Goal: Information Seeking & Learning: Check status

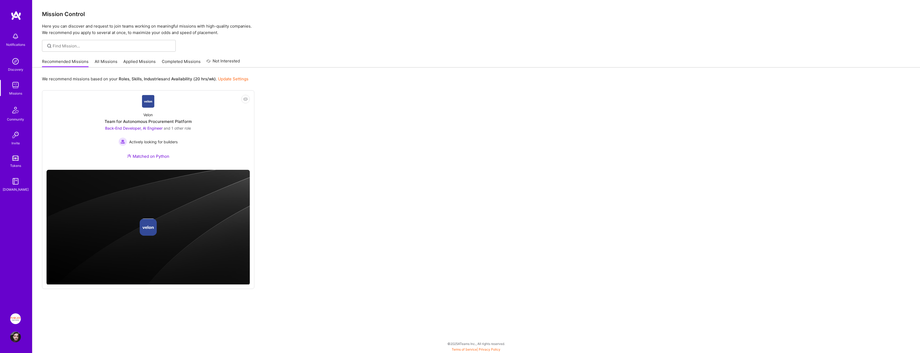
click at [131, 60] on link "Applied Missions" at bounding box center [139, 63] width 32 height 9
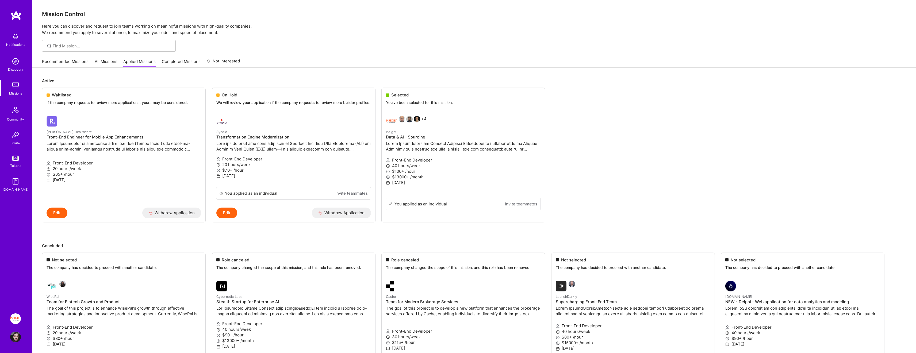
click at [104, 62] on link "All Missions" at bounding box center [106, 63] width 23 height 9
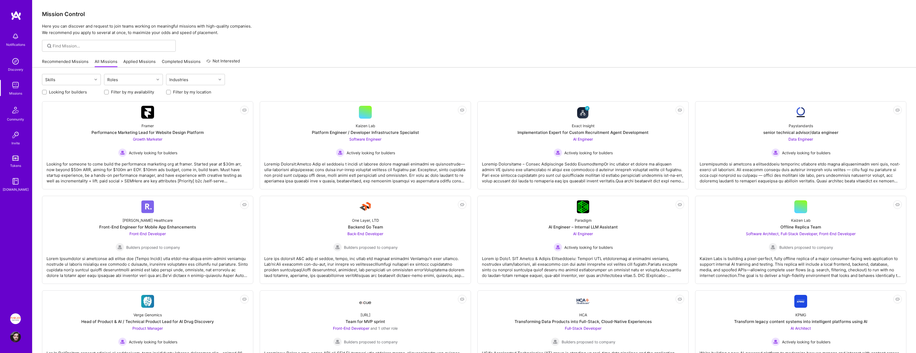
drag, startPoint x: 73, startPoint y: 92, endPoint x: 82, endPoint y: 95, distance: 9.6
click at [73, 92] on label "Looking for builders" at bounding box center [68, 92] width 38 height 6
click at [47, 92] on input "Looking for builders" at bounding box center [45, 92] width 4 height 4
checkbox input "true"
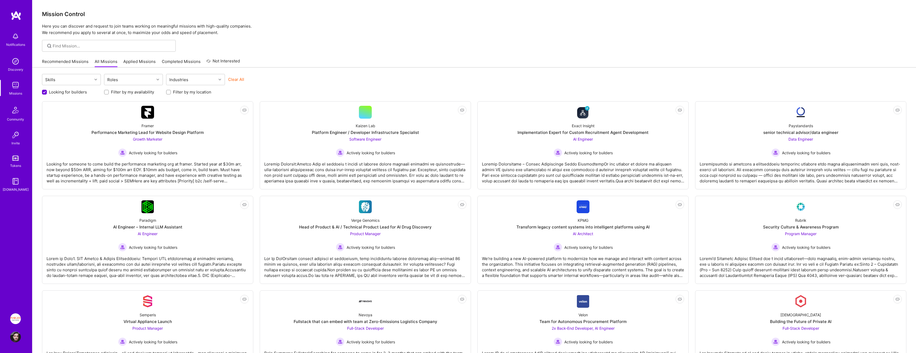
click at [199, 94] on label "Filter by my location" at bounding box center [192, 92] width 38 height 6
click at [171, 94] on input "Filter by my location" at bounding box center [169, 92] width 4 height 4
checkbox input "true"
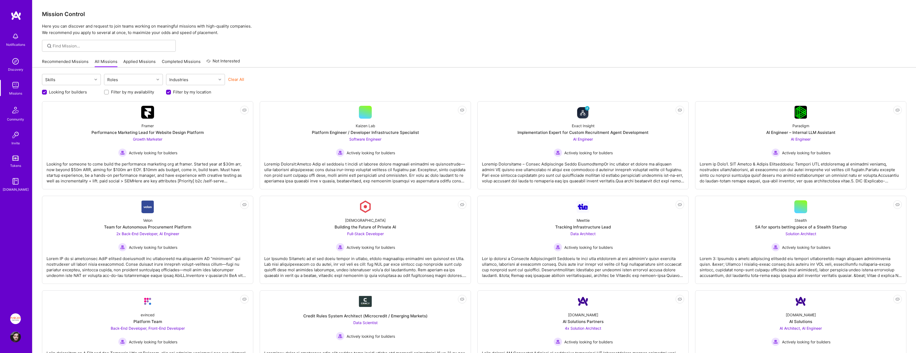
click at [151, 94] on label "Filter by my availability" at bounding box center [132, 92] width 43 height 6
click at [140, 93] on label "Filter by my availability" at bounding box center [132, 92] width 43 height 6
click at [109, 93] on input "Filter by my availability" at bounding box center [107, 92] width 4 height 4
checkbox input "true"
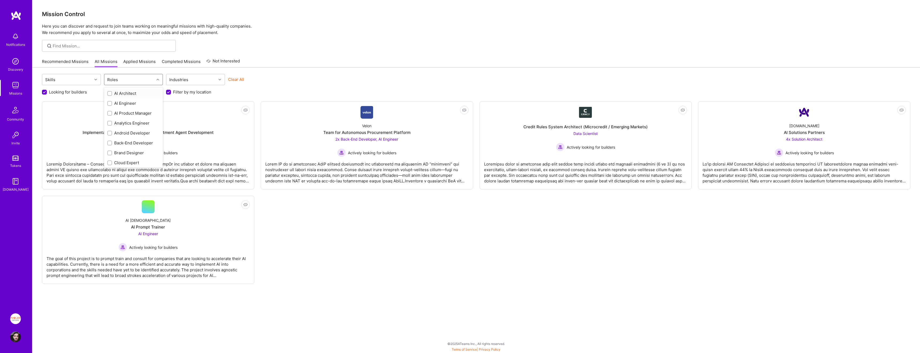
click at [113, 81] on div "Roles" at bounding box center [112, 80] width 13 height 8
drag, startPoint x: 136, startPoint y: 77, endPoint x: 157, endPoint y: 87, distance: 22.9
click at [136, 77] on div "Roles" at bounding box center [129, 79] width 50 height 11
click at [20, 315] on link "Insight Partners: Data & AI - Sourcing" at bounding box center [15, 318] width 13 height 11
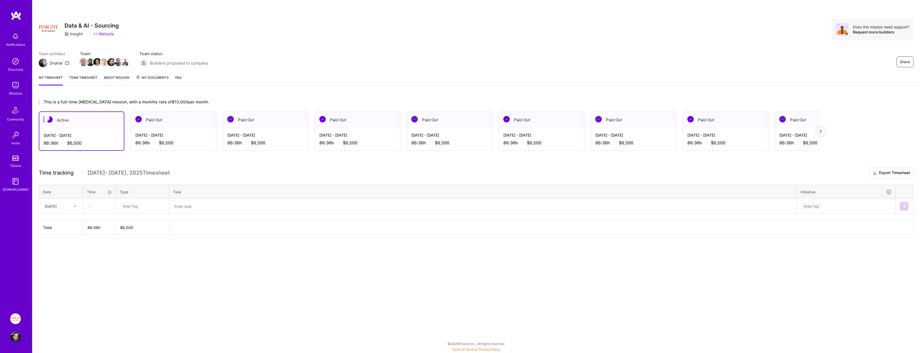
click at [13, 160] on img at bounding box center [15, 157] width 6 height 5
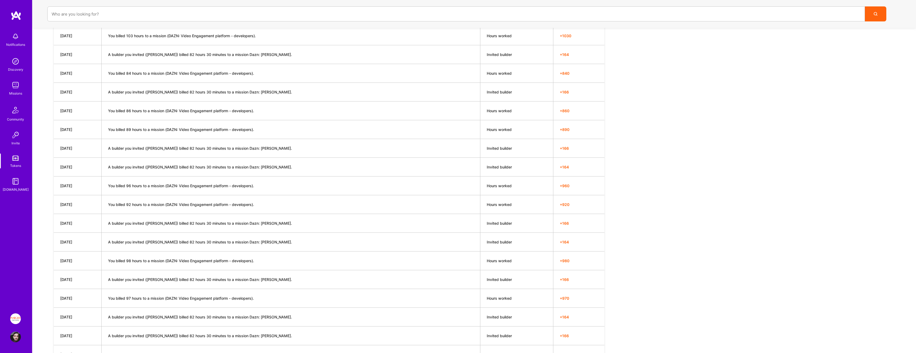
scroll to position [1339, 0]
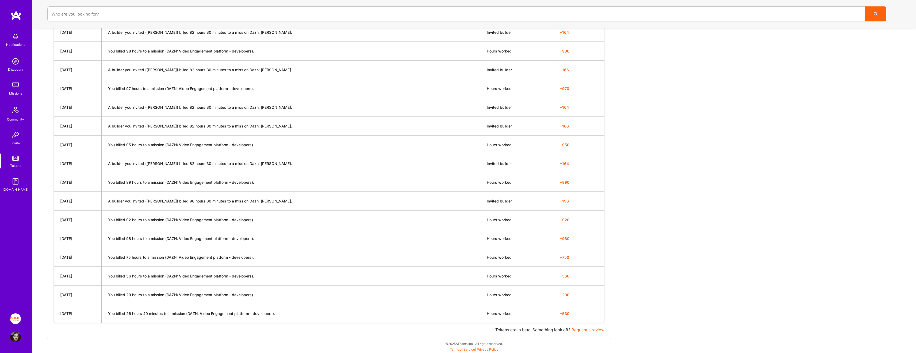
click at [68, 314] on td "[DATE]" at bounding box center [78, 313] width 48 height 19
click at [211, 319] on td "You billed 26 hours 40 minutes to a mission (DAZN: Video Engagement platform - …" at bounding box center [290, 313] width 379 height 19
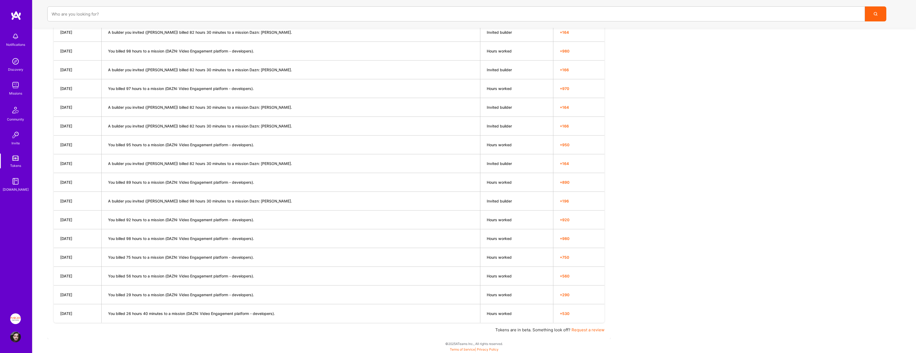
click at [73, 316] on td "[DATE]" at bounding box center [78, 313] width 48 height 19
drag, startPoint x: 73, startPoint y: 316, endPoint x: 576, endPoint y: 314, distance: 502.7
click at [576, 314] on tr "[DATE] You billed 26 hours 40 minutes to a mission (DAZN: Video Engagement plat…" at bounding box center [329, 313] width 551 height 19
click at [576, 314] on span "+ 530" at bounding box center [579, 313] width 38 height 6
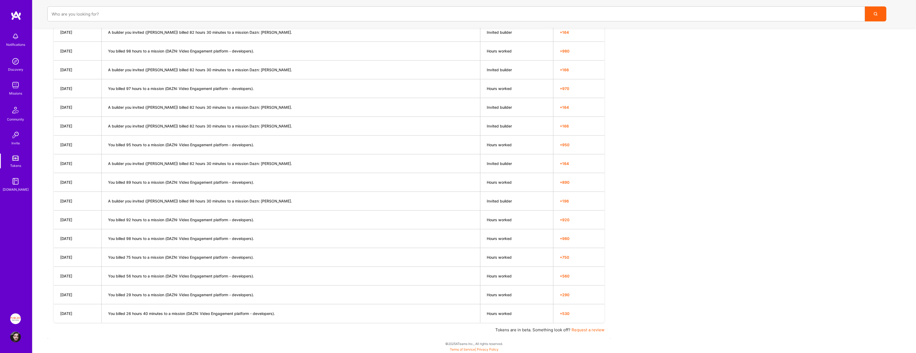
click at [576, 314] on span "+ 530" at bounding box center [579, 313] width 38 height 6
drag, startPoint x: 576, startPoint y: 314, endPoint x: 70, endPoint y: 318, distance: 506.2
click at [70, 318] on tr "[DATE] You billed 26 hours 40 minutes to a mission (DAZN: Video Engagement plat…" at bounding box center [329, 313] width 551 height 19
click at [70, 318] on td "[DATE]" at bounding box center [78, 313] width 48 height 19
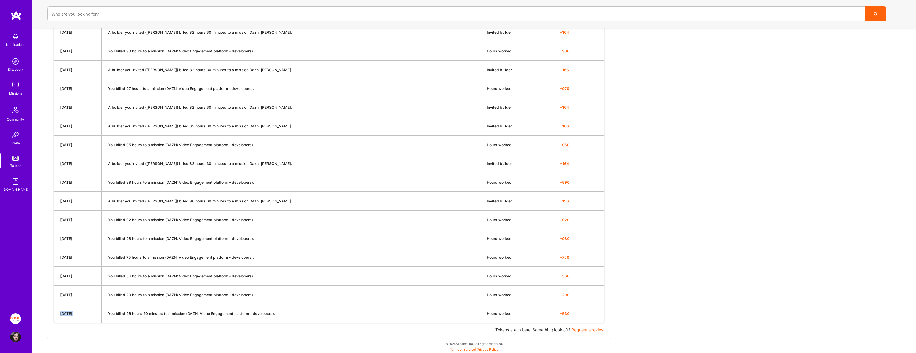
click at [70, 318] on td "[DATE]" at bounding box center [78, 313] width 48 height 19
click at [83, 311] on td "[DATE]" at bounding box center [78, 313] width 48 height 19
click at [11, 90] on img at bounding box center [15, 85] width 11 height 11
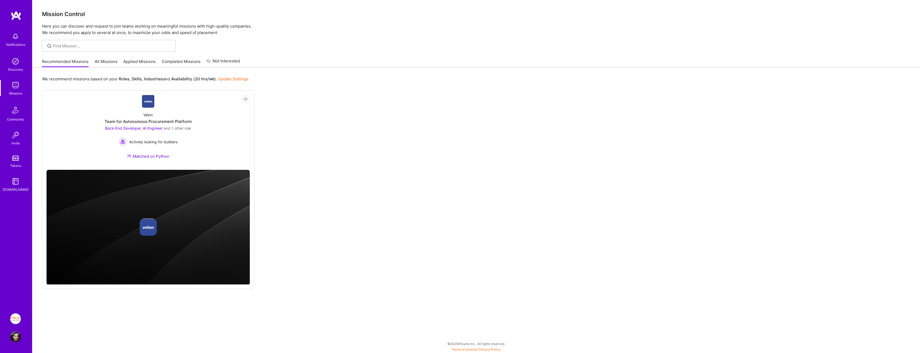
click at [135, 60] on link "Applied Missions" at bounding box center [139, 63] width 32 height 9
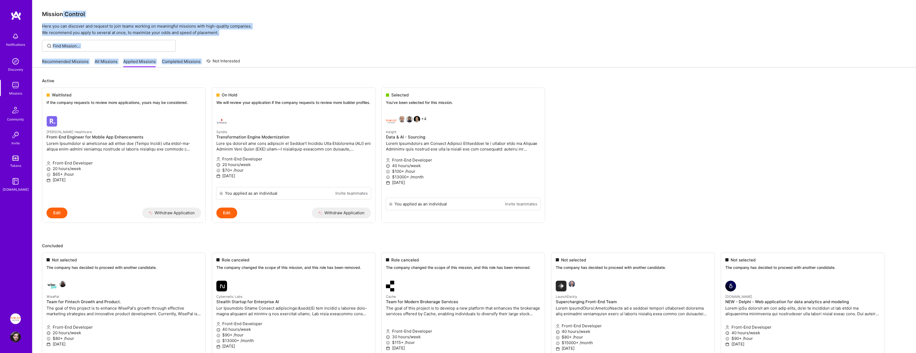
drag, startPoint x: 260, startPoint y: 60, endPoint x: 63, endPoint y: 15, distance: 202.7
click at [63, 15] on h3 "Mission Control" at bounding box center [474, 14] width 865 height 7
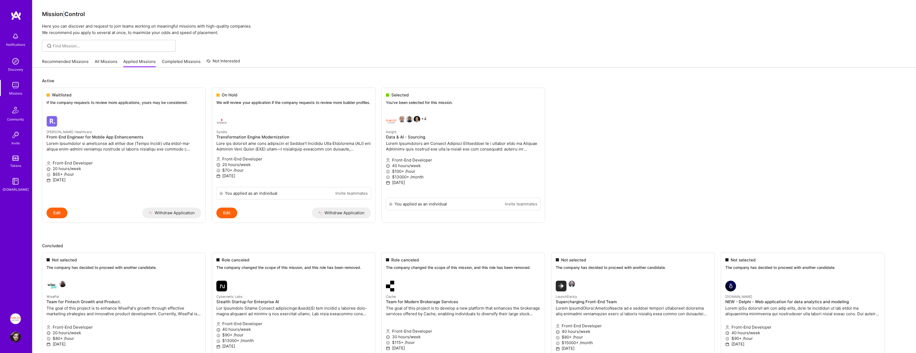
click at [63, 15] on h3 "Mission Control" at bounding box center [474, 14] width 865 height 7
drag, startPoint x: 63, startPoint y: 15, endPoint x: 166, endPoint y: 34, distance: 105.5
click at [166, 34] on div "Mission Control Here you can discover and request to join teams working on mean…" at bounding box center [474, 18] width 884 height 36
click at [166, 34] on p "Here you can discover and request to join teams working on meaningful missions …" at bounding box center [474, 29] width 865 height 13
click at [16, 157] on img at bounding box center [15, 157] width 6 height 5
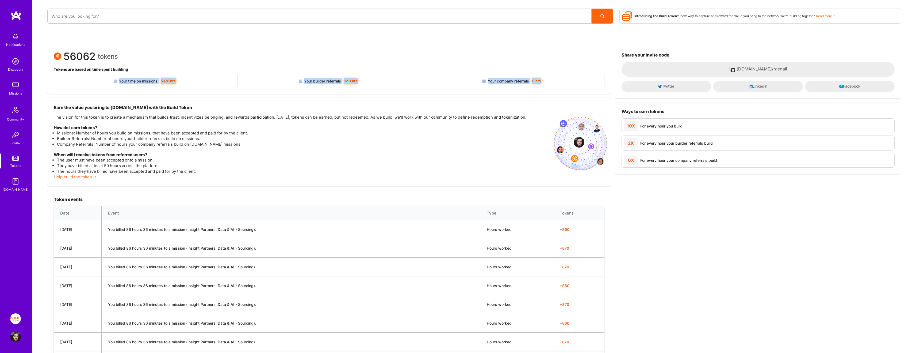
drag, startPoint x: 108, startPoint y: 78, endPoint x: 544, endPoint y: 82, distance: 436.1
click at [543, 82] on div "Your time on missions 5338 hrs Your builder referrals 1211 hrs Your company ref…" at bounding box center [329, 81] width 551 height 13
click at [544, 82] on div "Your company referrals 0 hrs" at bounding box center [512, 81] width 183 height 12
drag, startPoint x: 544, startPoint y: 82, endPoint x: 92, endPoint y: 57, distance: 453.1
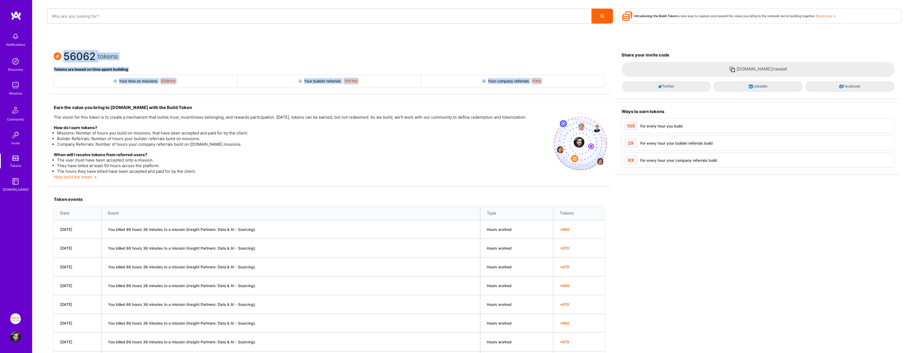
click at [92, 57] on div "56062 tokens Tokens are based on time spent building Your time on missions 5338…" at bounding box center [329, 70] width 564 height 48
click at [92, 57] on span "56062" at bounding box center [79, 57] width 32 height 6
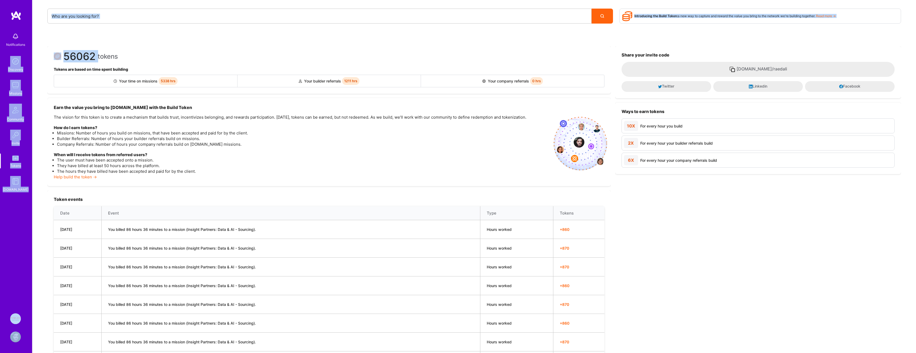
drag, startPoint x: 92, startPoint y: 57, endPoint x: 31, endPoint y: 60, distance: 60.3
click at [49, 58] on div "56062 tokens Tokens are based on time spent building Your time on missions 5338…" at bounding box center [329, 70] width 564 height 48
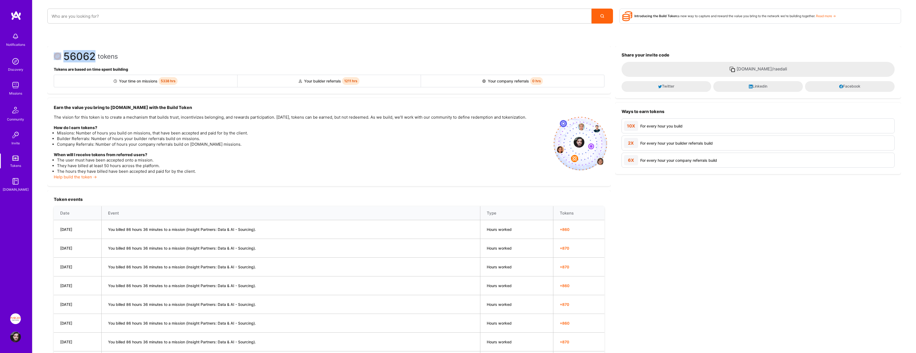
click at [49, 58] on div "56062 tokens Tokens are based on time spent building Your time on missions 5338…" at bounding box center [329, 70] width 564 height 48
drag, startPoint x: 49, startPoint y: 58, endPoint x: 561, endPoint y: 79, distance: 512.3
click at [561, 79] on div "56062 tokens Tokens are based on time spent building Your time on missions 5338…" at bounding box center [329, 70] width 564 height 48
click at [561, 79] on div "Your company referrals 0 hrs" at bounding box center [512, 81] width 183 height 12
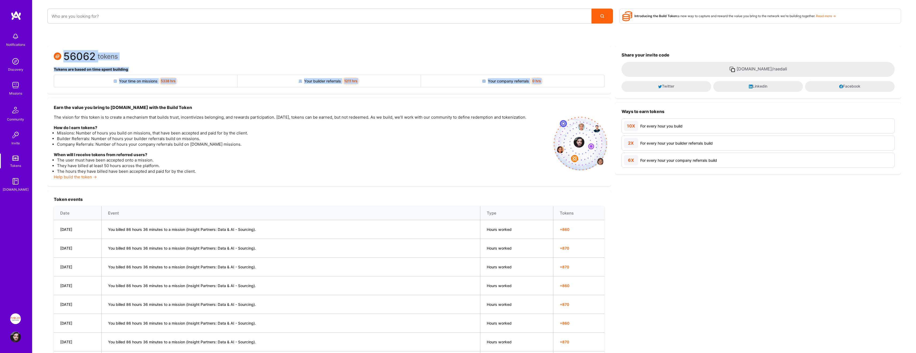
drag, startPoint x: 427, startPoint y: 77, endPoint x: 64, endPoint y: 40, distance: 364.4
drag, startPoint x: 55, startPoint y: 42, endPoint x: 545, endPoint y: 83, distance: 492.2
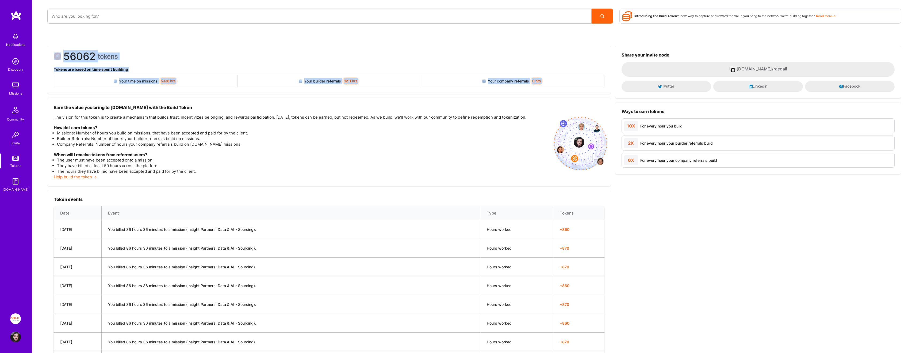
click at [545, 83] on div "Your company referrals 0 hrs" at bounding box center [512, 81] width 183 height 12
drag, startPoint x: 545, startPoint y: 83, endPoint x: 64, endPoint y: 58, distance: 481.2
click at [64, 58] on div "56062 tokens Tokens are based on time spent building Your time on missions 5338…" at bounding box center [329, 70] width 564 height 48
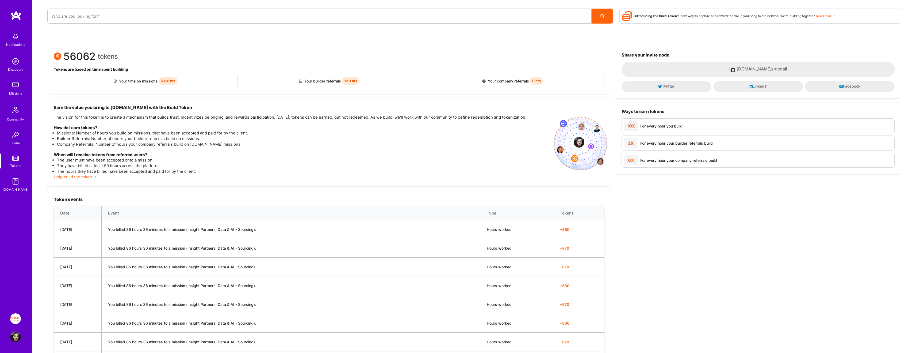
click at [215, 53] on div "56062 tokens" at bounding box center [329, 57] width 551 height 10
drag, startPoint x: 215, startPoint y: 53, endPoint x: 63, endPoint y: 53, distance: 152.8
click at [63, 53] on div "56062 tokens" at bounding box center [329, 57] width 551 height 10
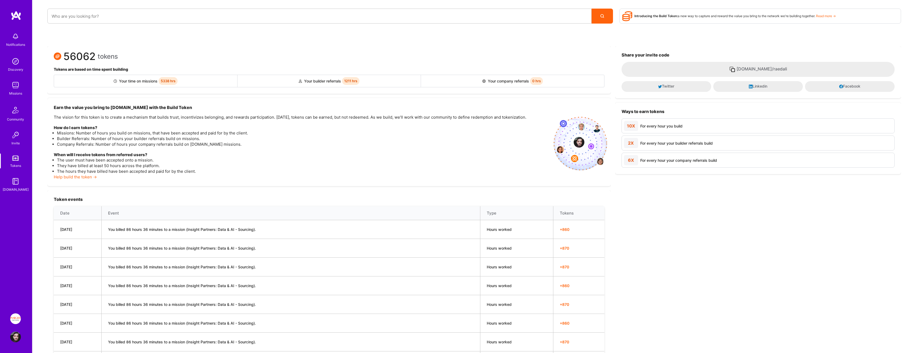
drag, startPoint x: 42, startPoint y: 48, endPoint x: 153, endPoint y: 67, distance: 112.6
click at [153, 67] on h4 "Tokens are based on time spent building" at bounding box center [329, 69] width 551 height 5
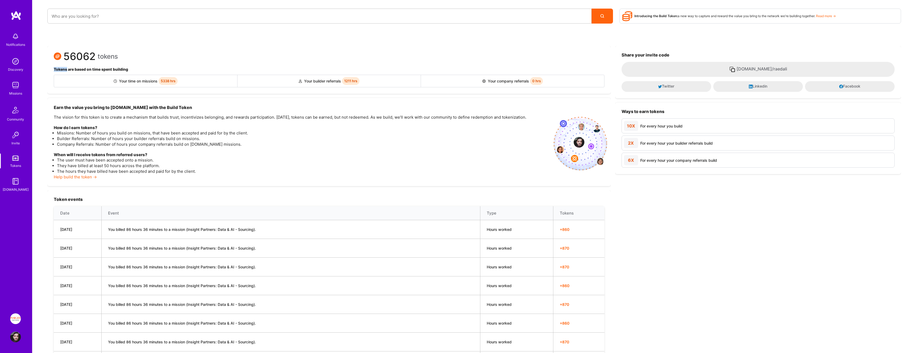
click at [153, 67] on h4 "Tokens are based on time spent building" at bounding box center [329, 69] width 551 height 5
drag, startPoint x: 153, startPoint y: 67, endPoint x: 74, endPoint y: 57, distance: 79.3
click at [74, 57] on div "56062 tokens Tokens are based on time spent building Your time on missions 5338…" at bounding box center [329, 70] width 564 height 48
click at [74, 57] on span "56062" at bounding box center [79, 57] width 32 height 6
drag, startPoint x: 74, startPoint y: 57, endPoint x: 514, endPoint y: 89, distance: 441.0
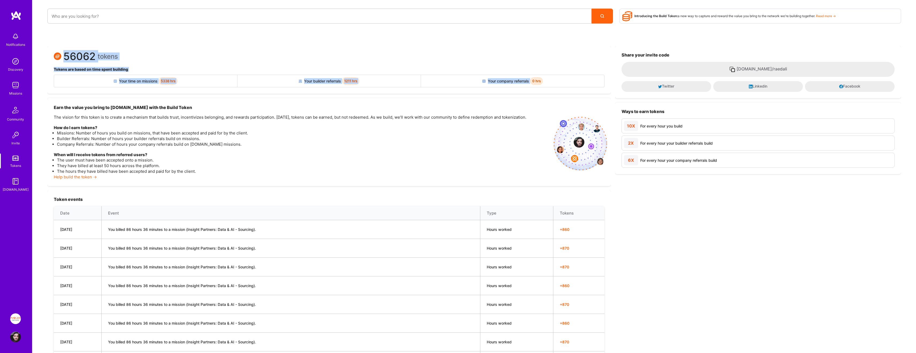
click at [514, 89] on div "56062 tokens Tokens are based on time spent building Your time on missions 5338…" at bounding box center [329, 70] width 564 height 48
click at [470, 98] on div "Earn the value you bring to [DOMAIN_NAME] with the Build Token The vision for t…" at bounding box center [329, 142] width 564 height 88
